Goal: Information Seeking & Learning: Learn about a topic

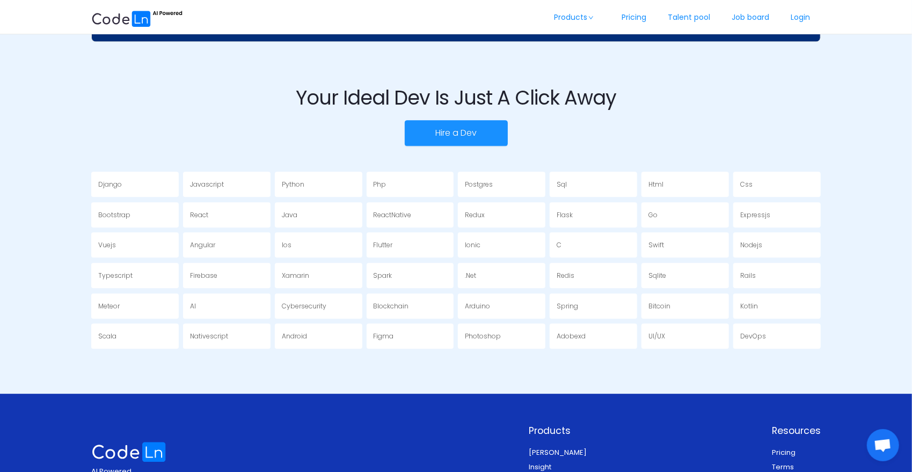
scroll to position [1990, 0]
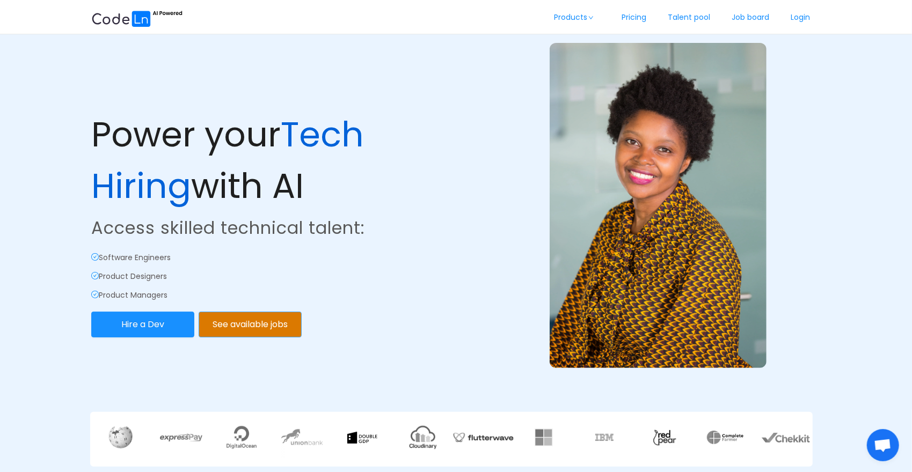
click at [261, 319] on button "See available jobs" at bounding box center [250, 325] width 103 height 26
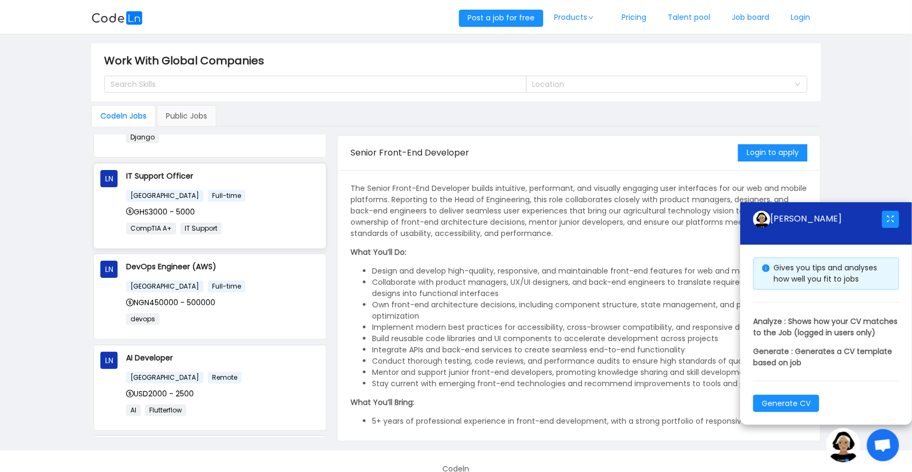
scroll to position [215, 0]
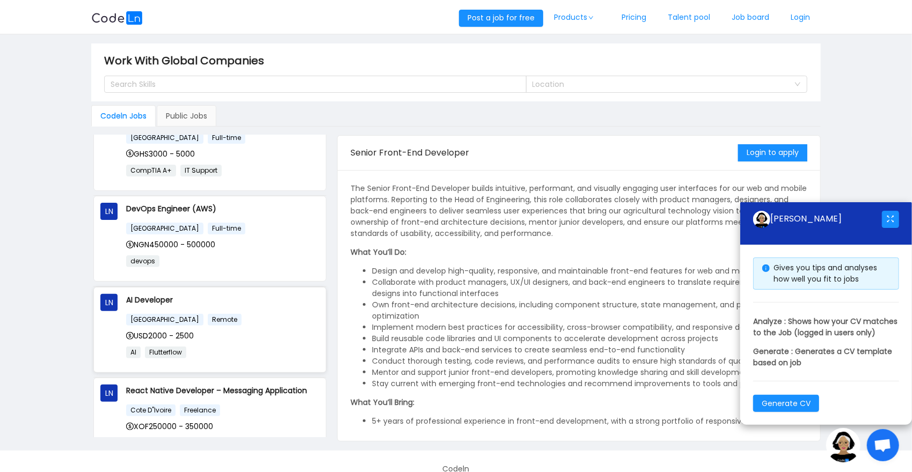
click at [276, 317] on div "United States Remote" at bounding box center [222, 319] width 193 height 12
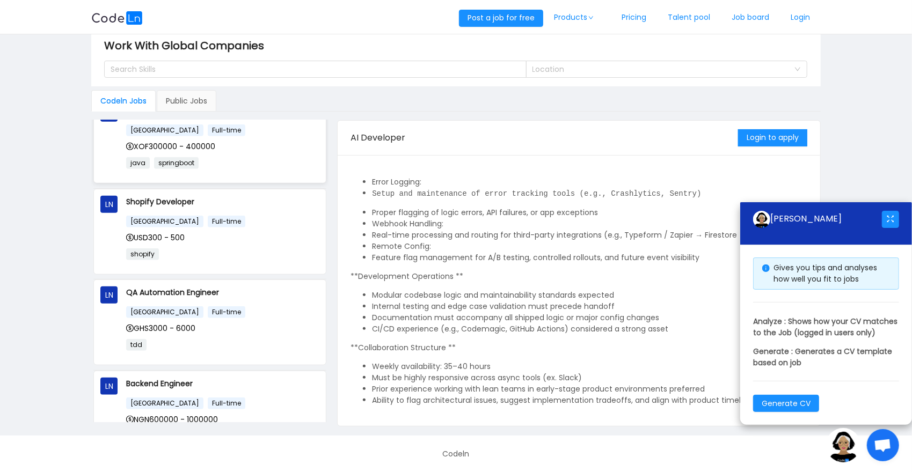
scroll to position [657, 0]
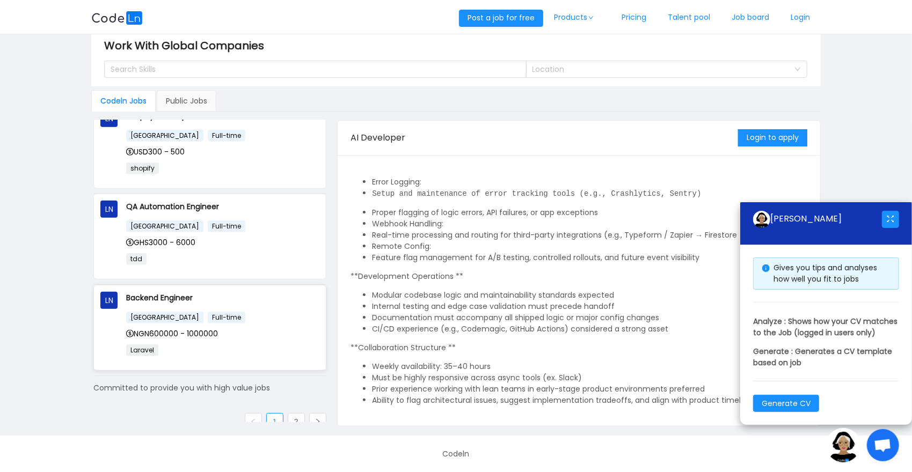
click at [248, 296] on div "Backend Engineer Nigeria Full-time NGN600000 - 1000000 Laravel" at bounding box center [222, 328] width 193 height 72
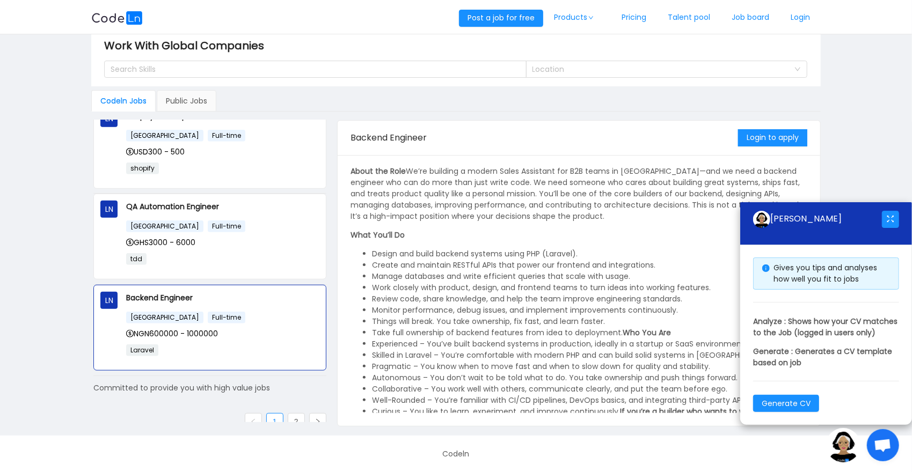
scroll to position [0, 0]
